Goal: Obtain resource: Download file/media

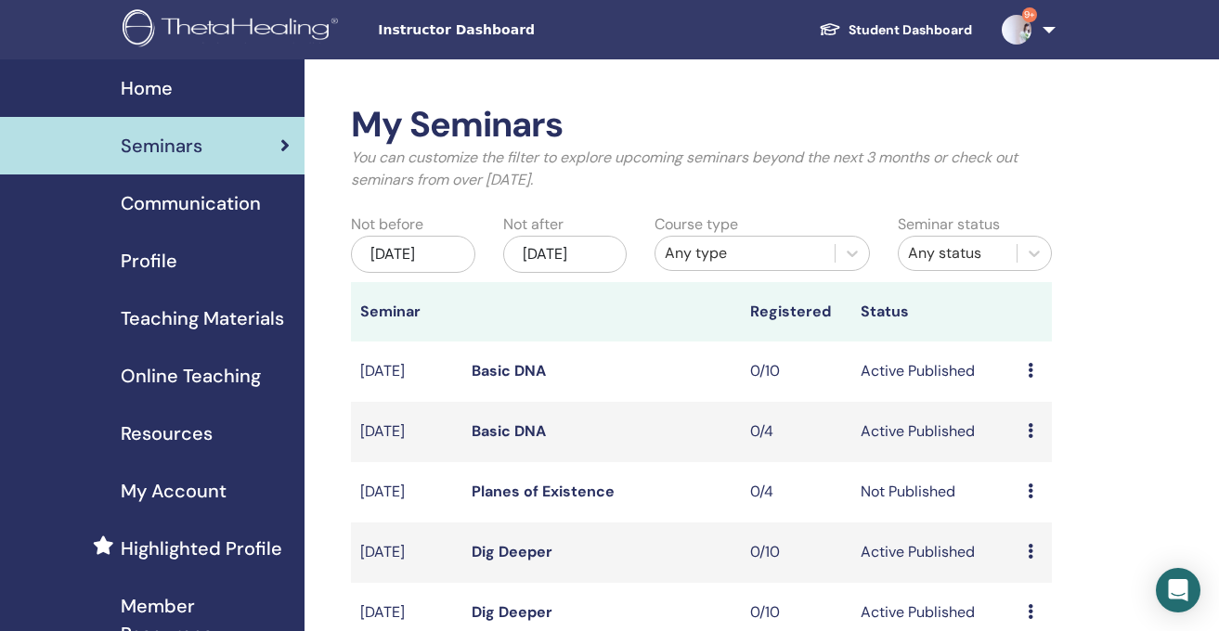
scroll to position [170, 0]
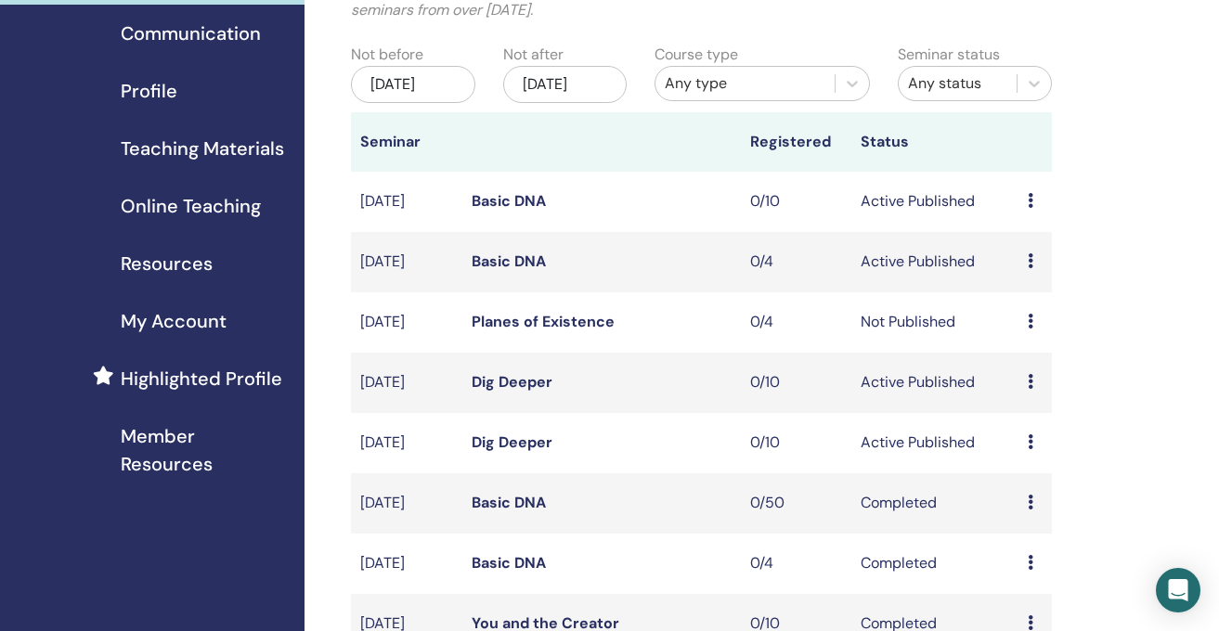
click at [167, 252] on span "Resources" at bounding box center [167, 264] width 92 height 28
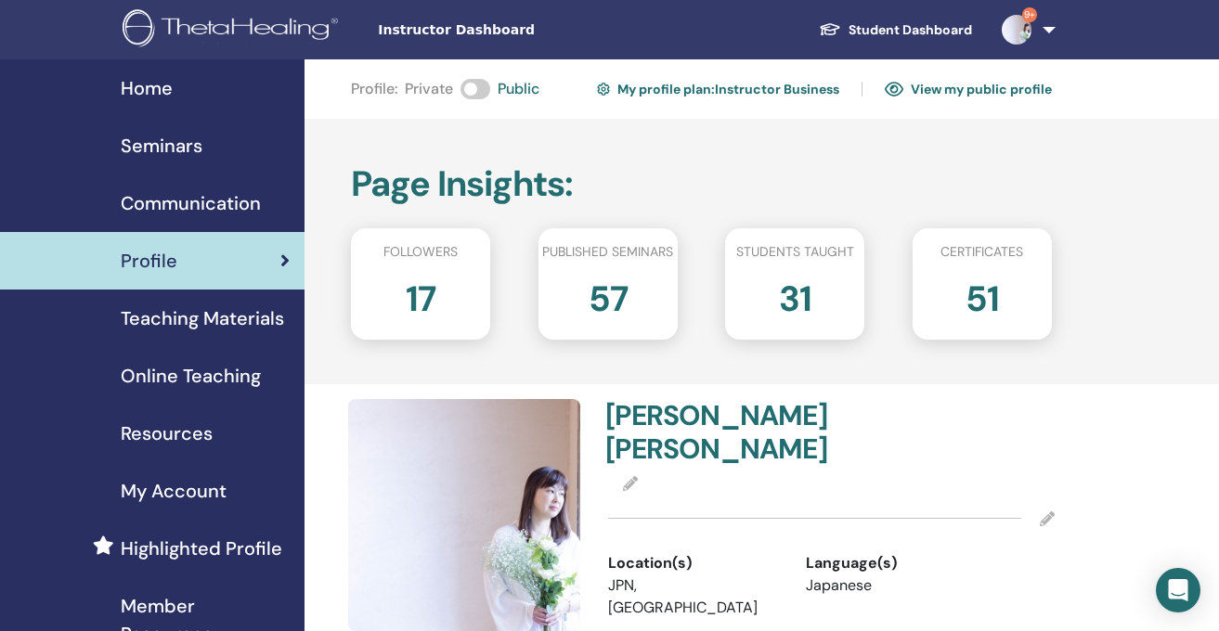
click at [169, 318] on span "Teaching Materials" at bounding box center [202, 319] width 163 height 28
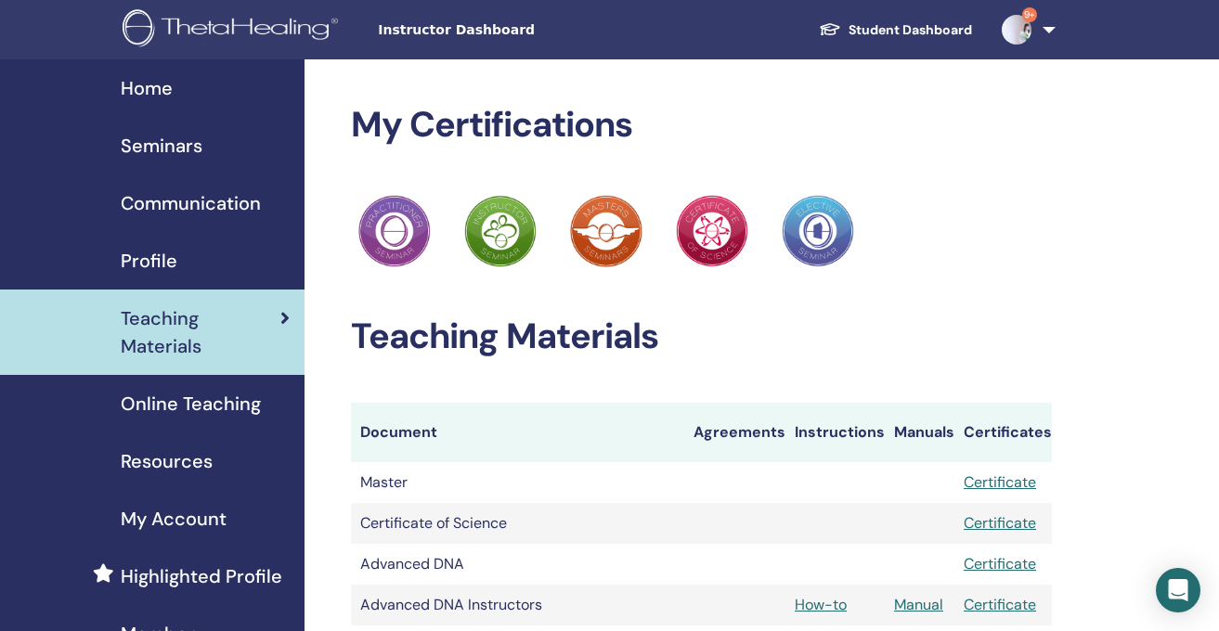
click at [159, 462] on span "Resources" at bounding box center [167, 462] width 92 height 28
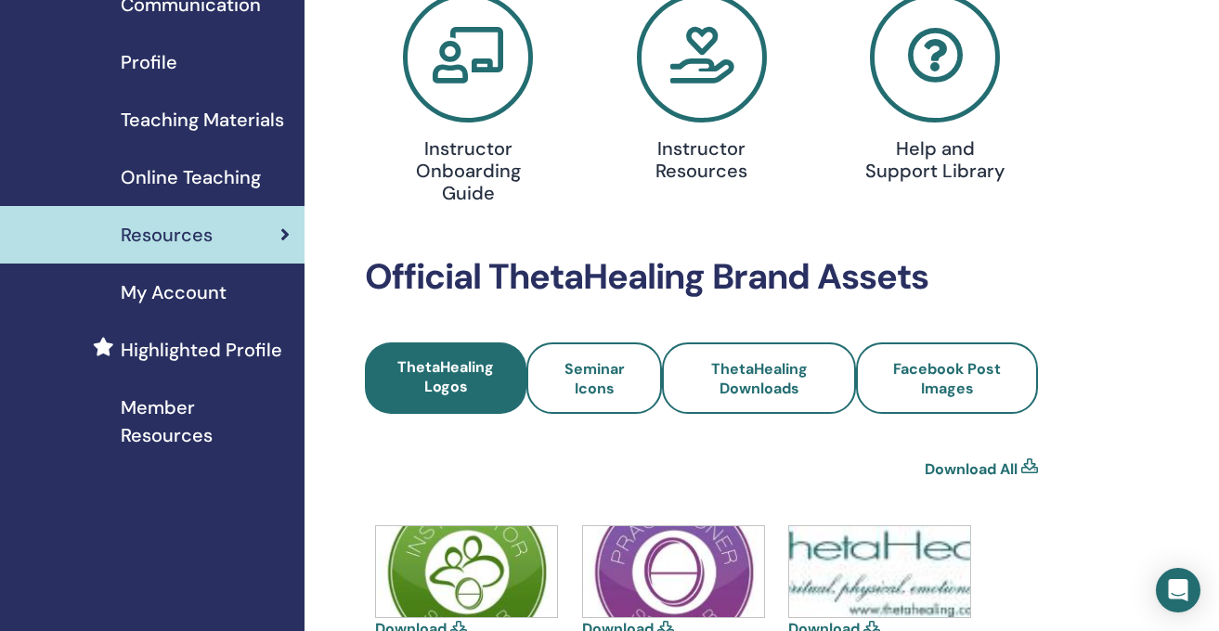
scroll to position [53, 0]
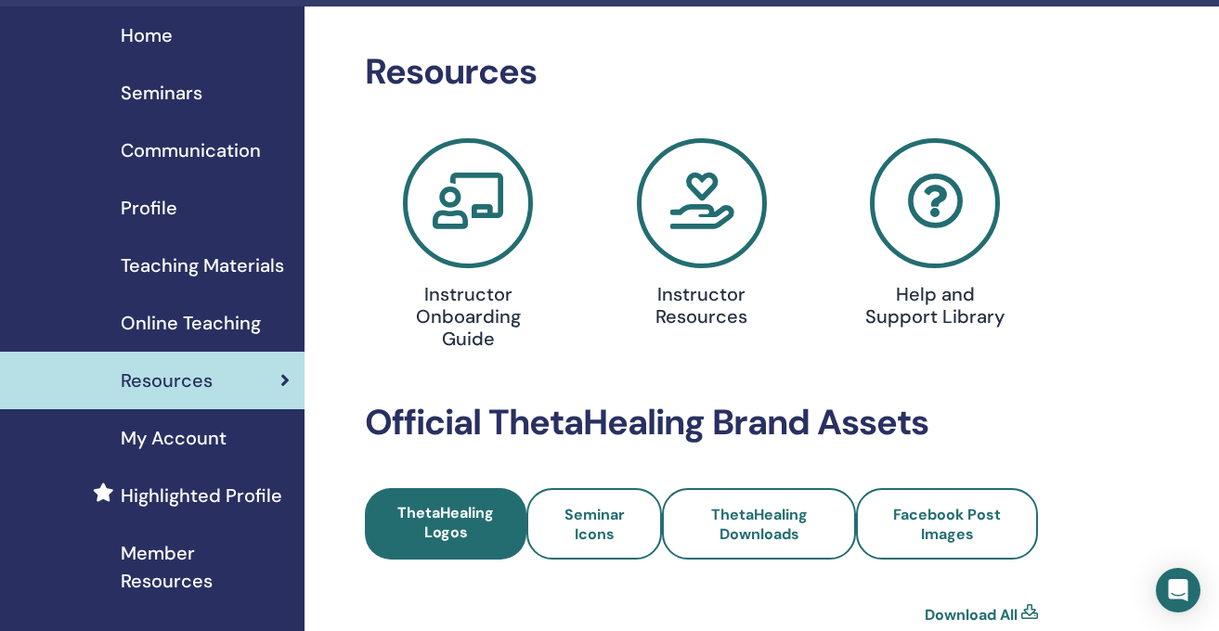
click at [145, 191] on link "Profile" at bounding box center [152, 208] width 305 height 58
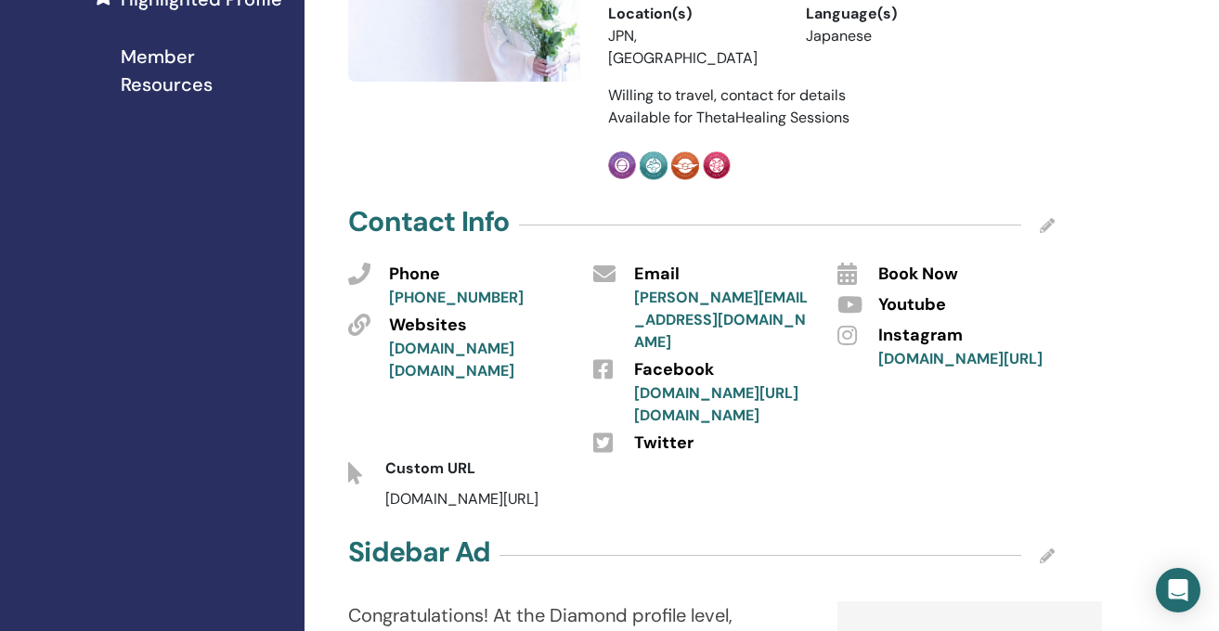
scroll to position [161, 0]
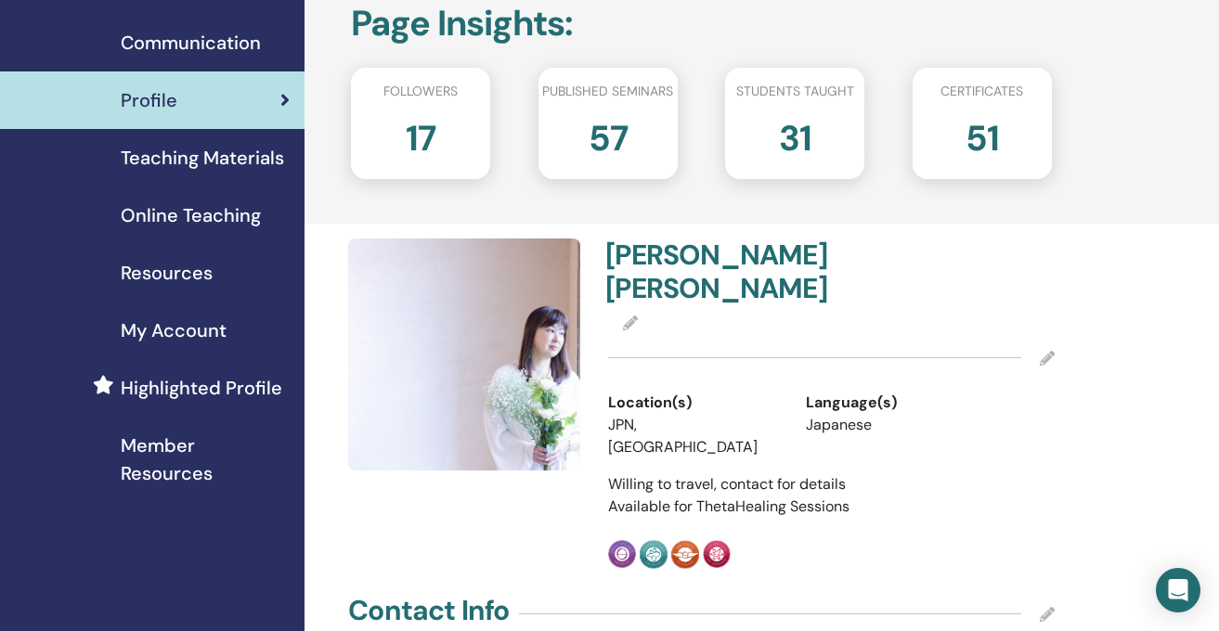
click at [178, 270] on span "Resources" at bounding box center [167, 273] width 92 height 28
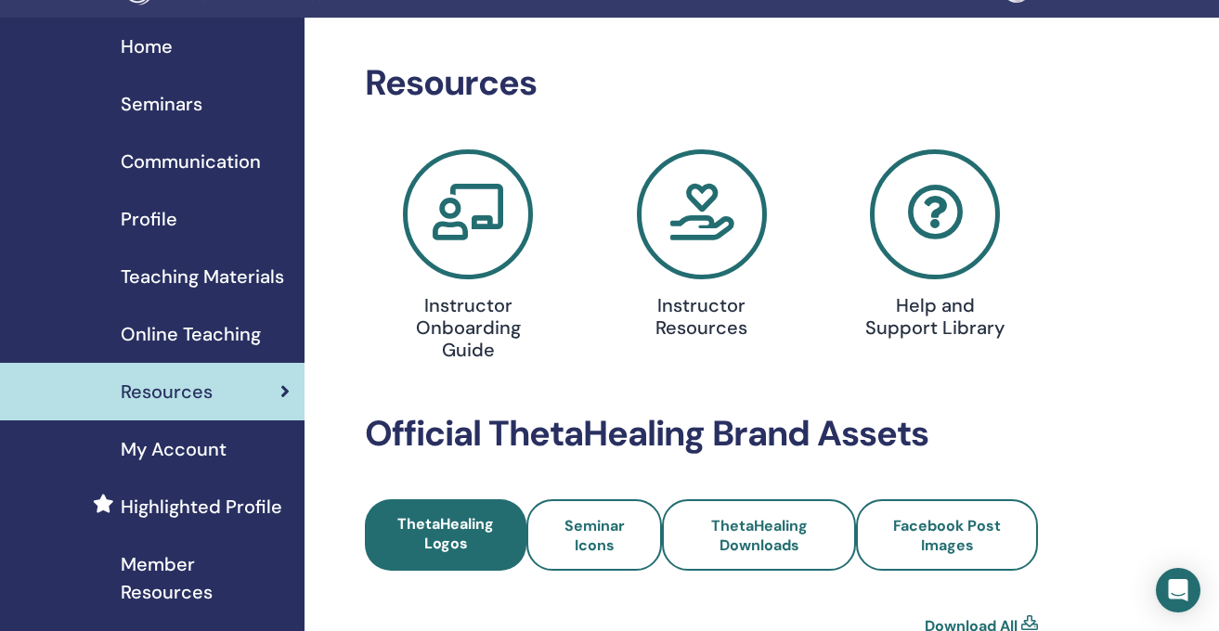
scroll to position [72, 0]
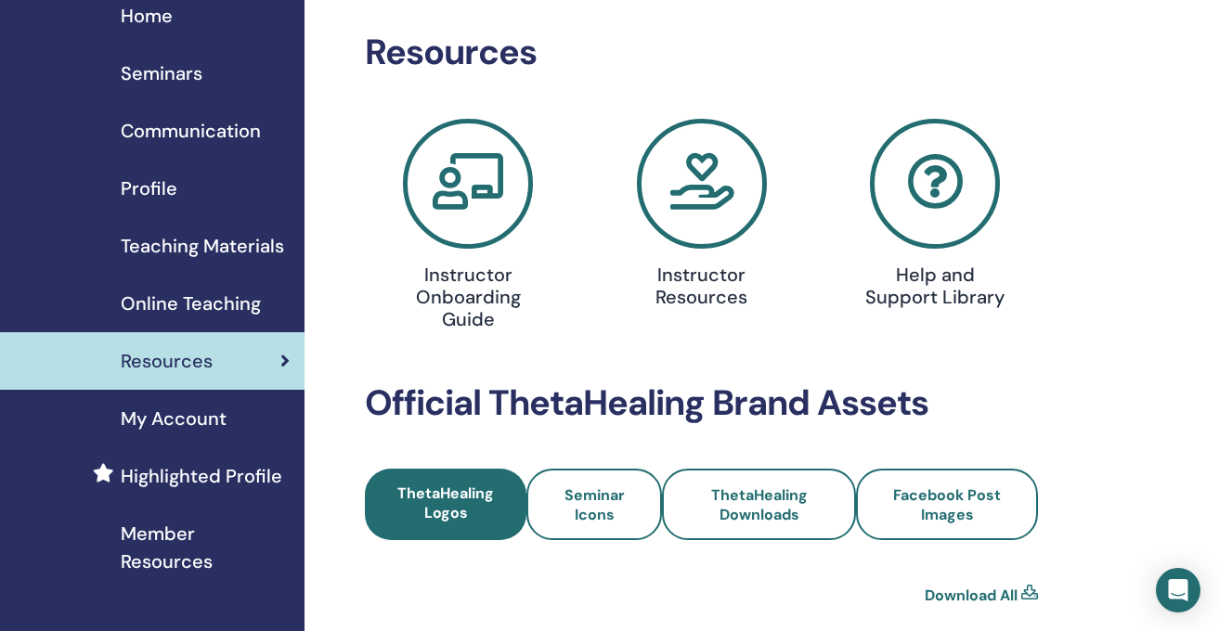
click at [212, 254] on span "Teaching Materials" at bounding box center [202, 246] width 163 height 28
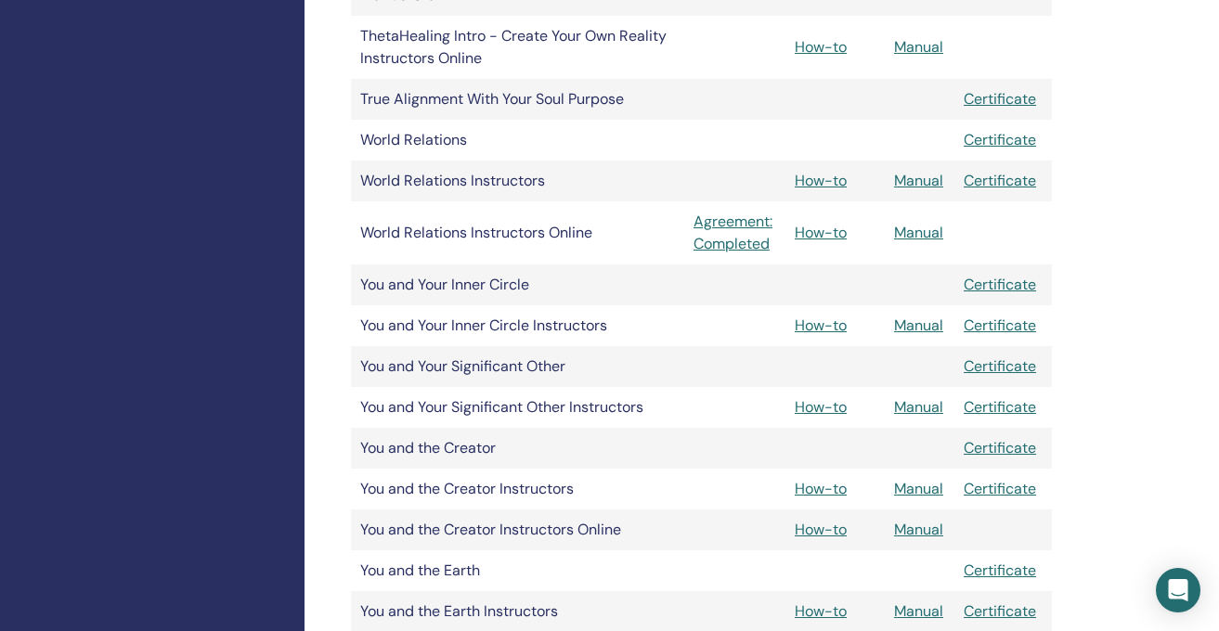
scroll to position [2394, 0]
click at [922, 329] on link "Manual" at bounding box center [918, 325] width 49 height 20
